Goal: Task Accomplishment & Management: Use online tool/utility

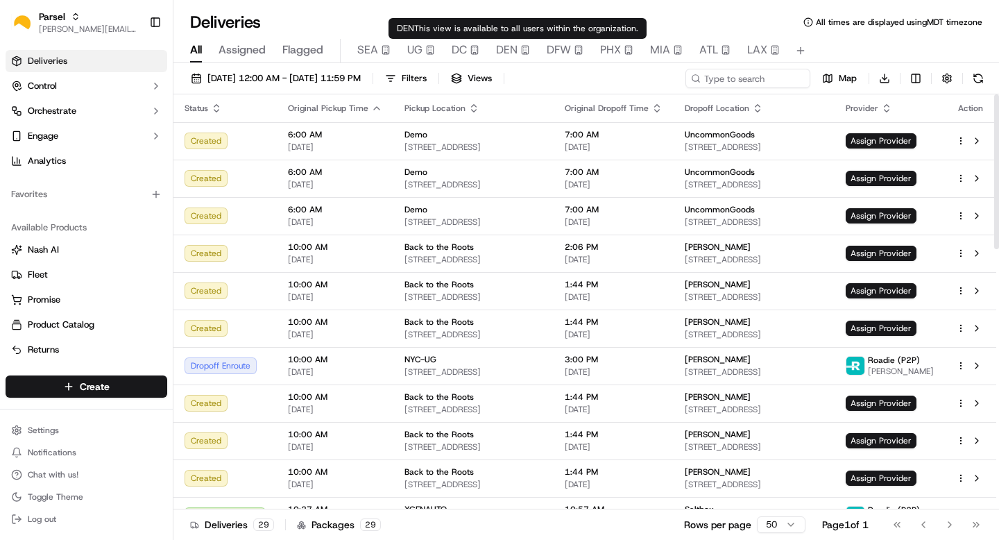
click at [504, 56] on span "DEN" at bounding box center [507, 50] width 22 height 17
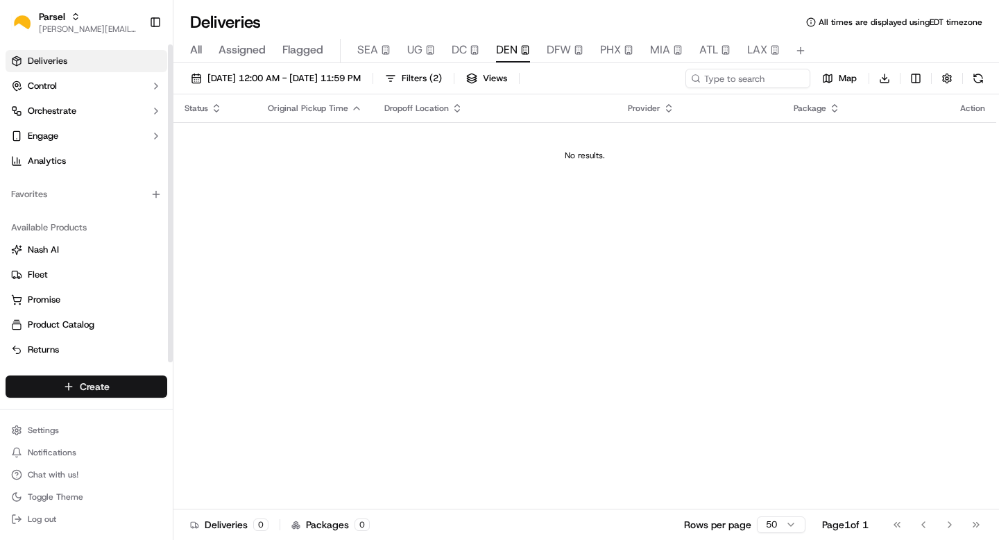
click at [93, 390] on html "Parsel [EMAIL_ADDRESS][PERSON_NAME][DOMAIN_NAME] Toggle Sidebar Deliveries Cont…" at bounding box center [499, 270] width 999 height 540
click at [101, 385] on html "Parsel [EMAIL_ADDRESS][PERSON_NAME][DOMAIN_NAME] Toggle Sidebar Deliveries Cont…" at bounding box center [499, 270] width 999 height 540
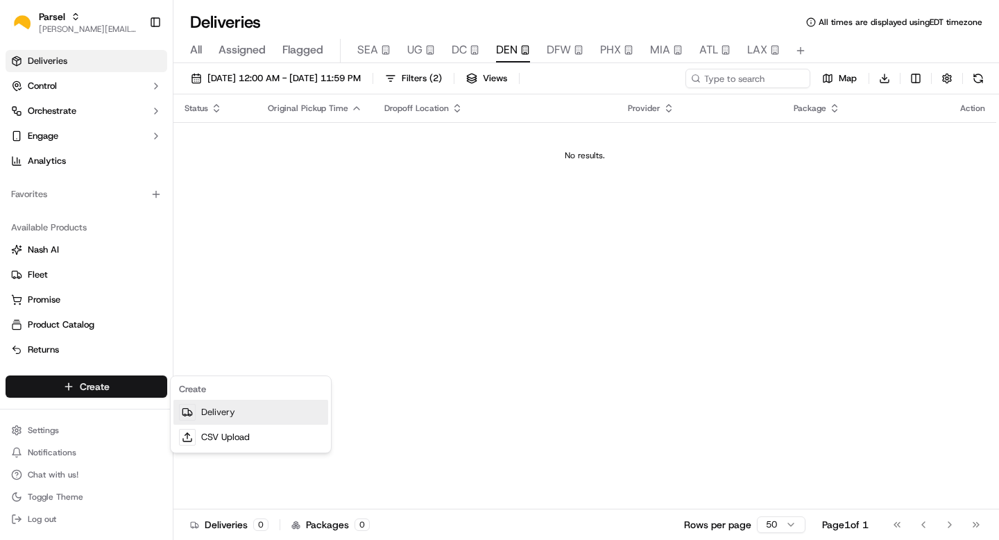
click at [211, 414] on link "Delivery" at bounding box center [250, 412] width 155 height 25
